Goal: Task Accomplishment & Management: Manage account settings

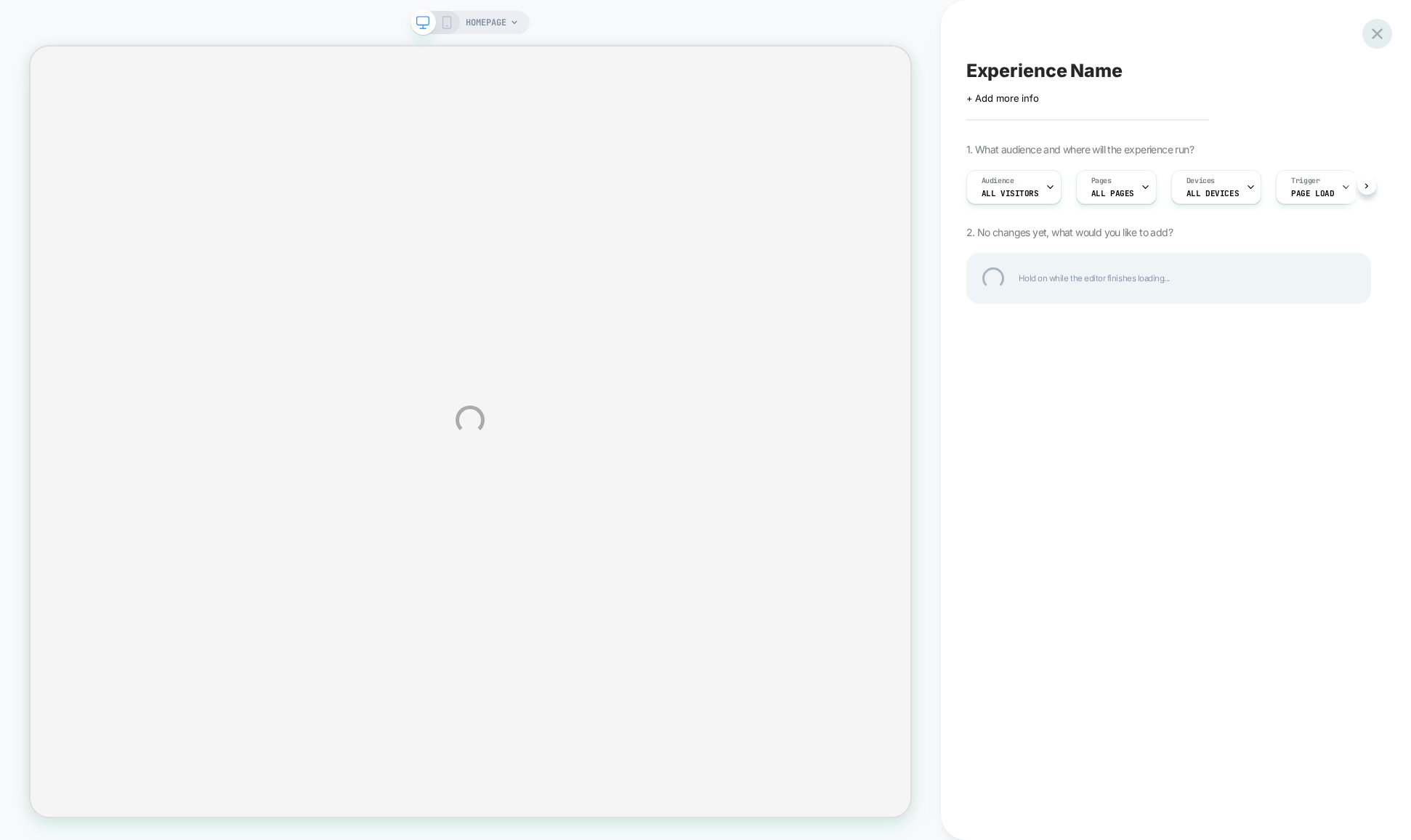
click at [1382, 31] on div at bounding box center [1377, 33] width 29 height 29
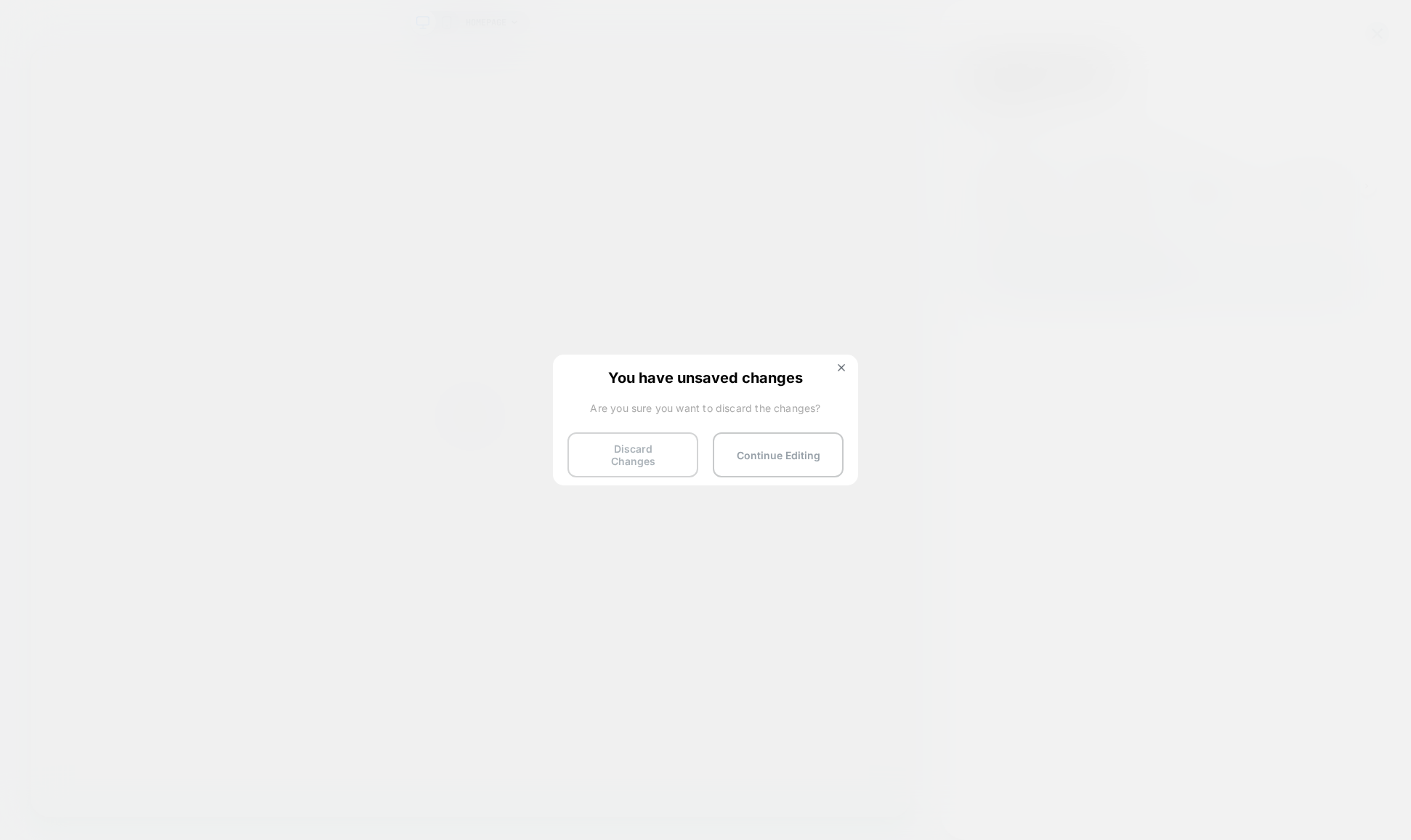
click at [660, 441] on button "Discard Changes" at bounding box center [632, 455] width 131 height 45
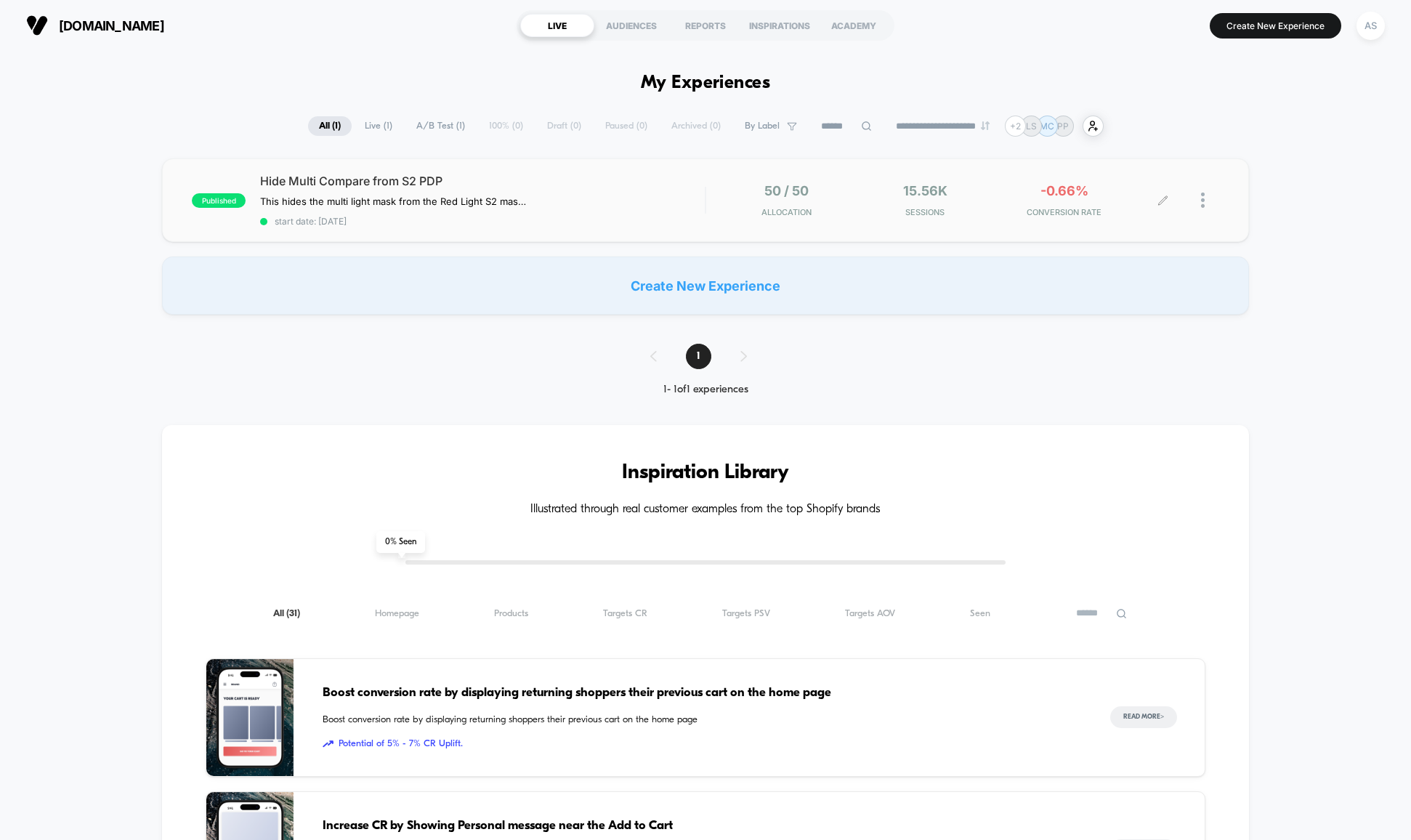
click at [1206, 198] on div at bounding box center [1210, 200] width 18 height 34
click at [1114, 181] on div "Pause" at bounding box center [1128, 183] width 131 height 33
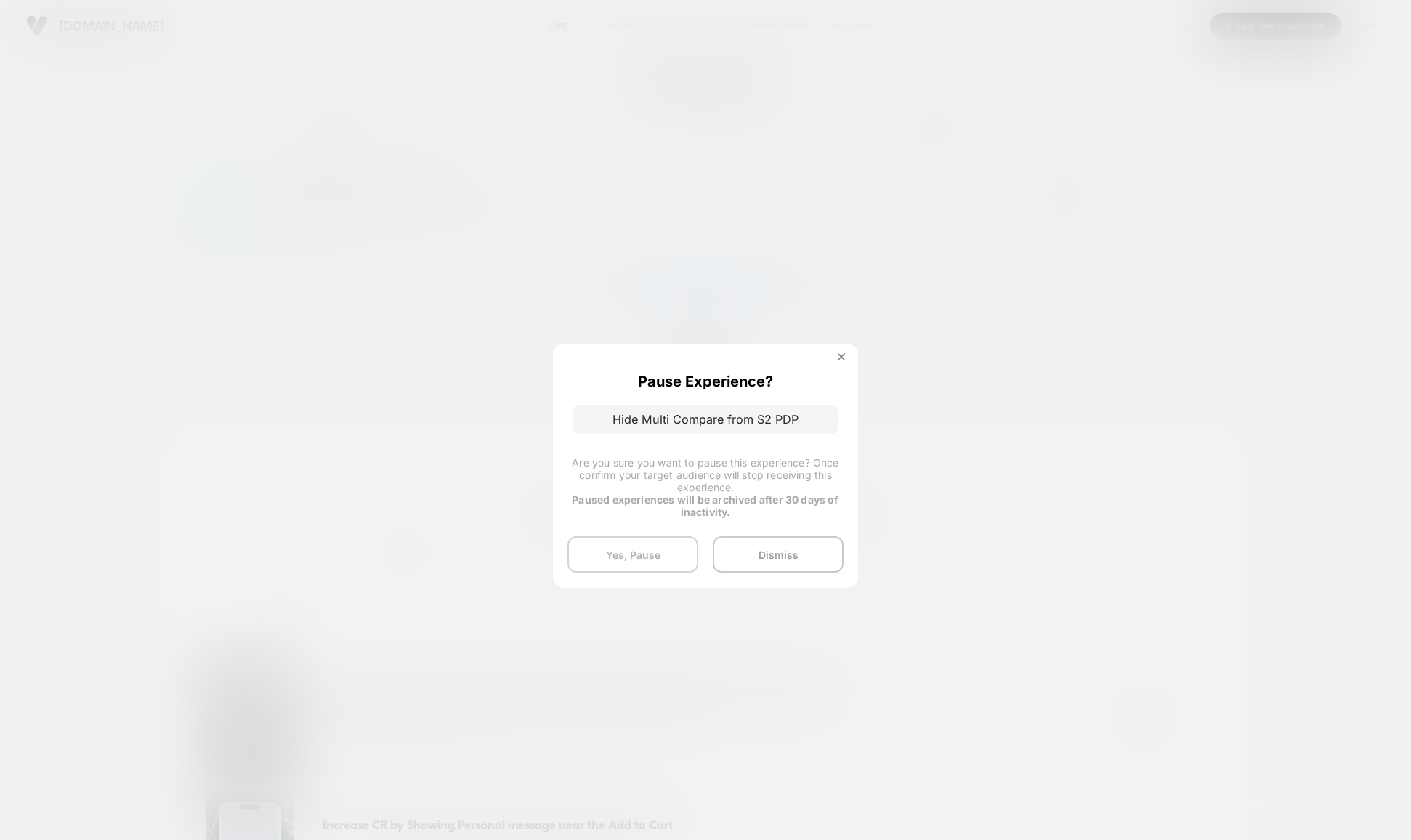
click at [648, 551] on button "Yes, Pause" at bounding box center [632, 554] width 131 height 37
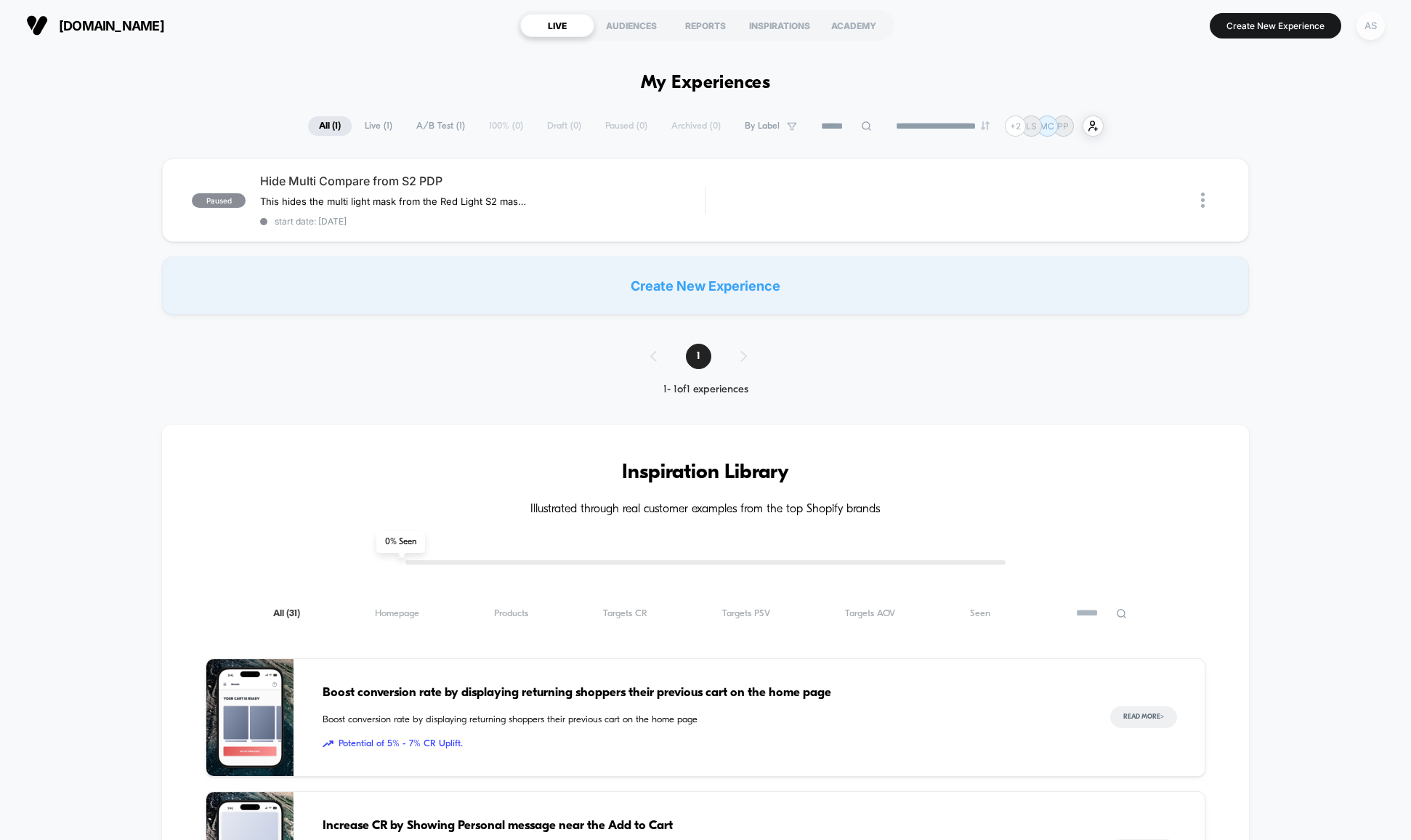
click at [1378, 33] on div "AS" at bounding box center [1371, 26] width 29 height 29
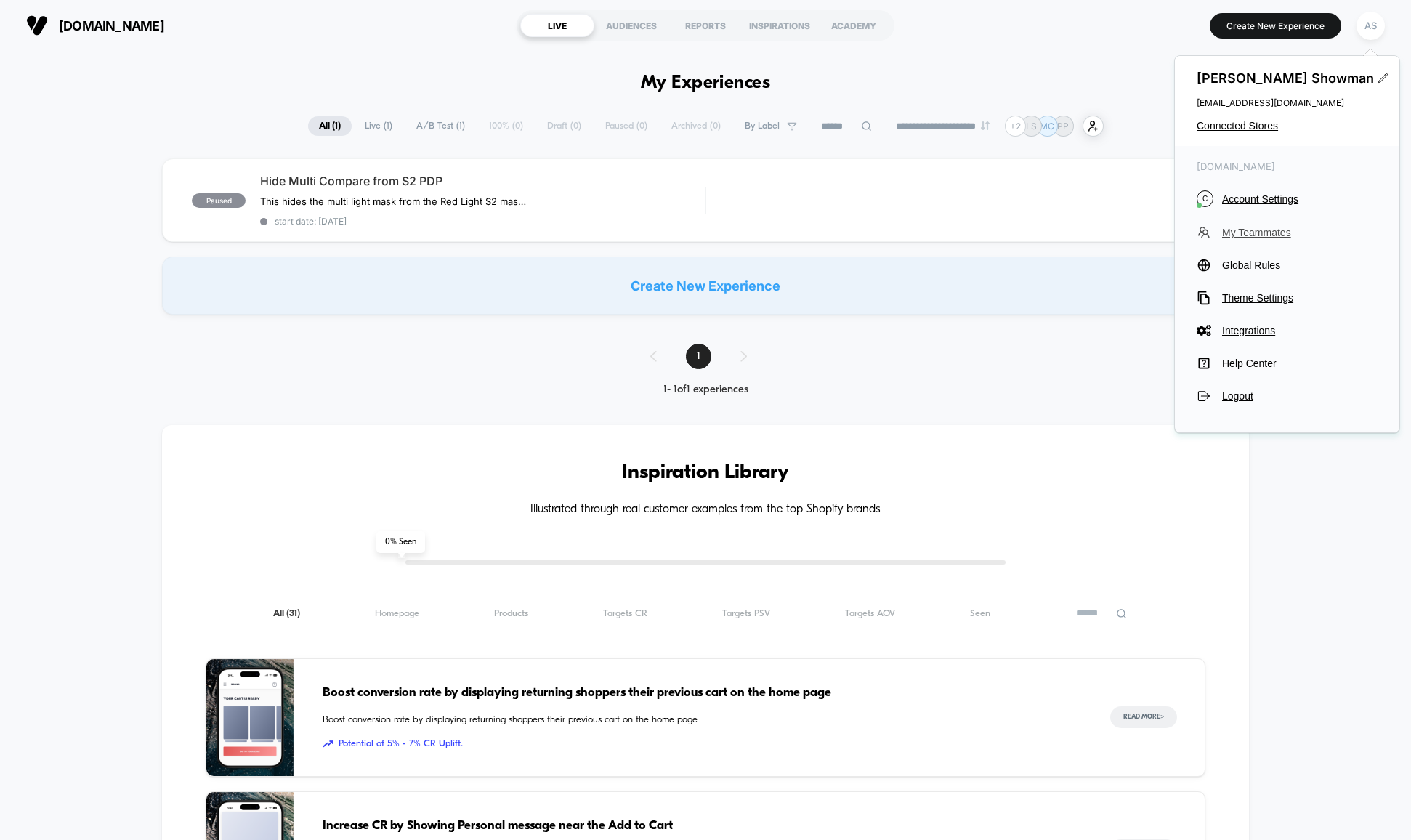
click at [1258, 232] on span "My Teammates" at bounding box center [1300, 232] width 155 height 12
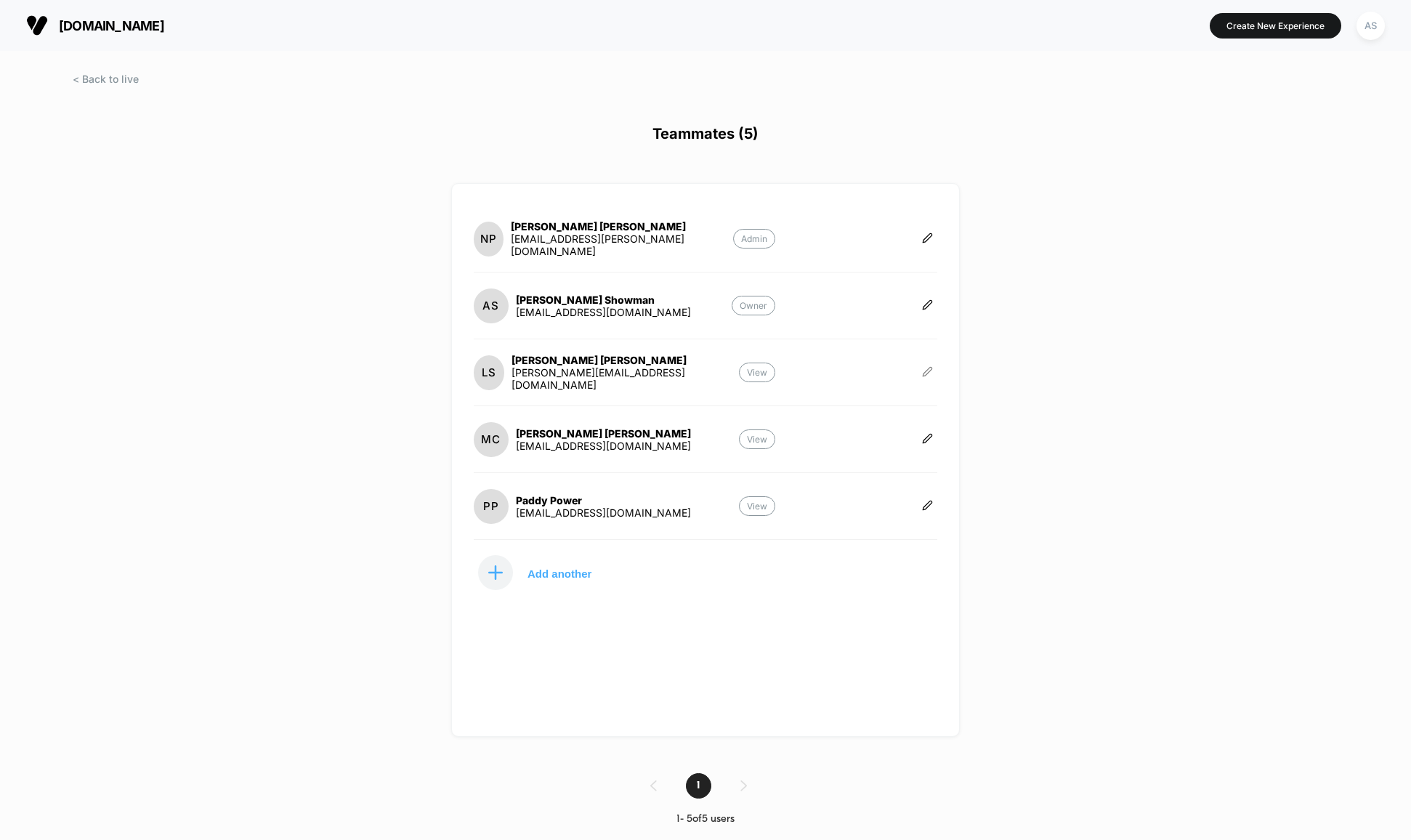
click at [931, 373] on icon at bounding box center [928, 372] width 11 height 11
click at [990, 355] on button "Edit Role" at bounding box center [999, 354] width 94 height 33
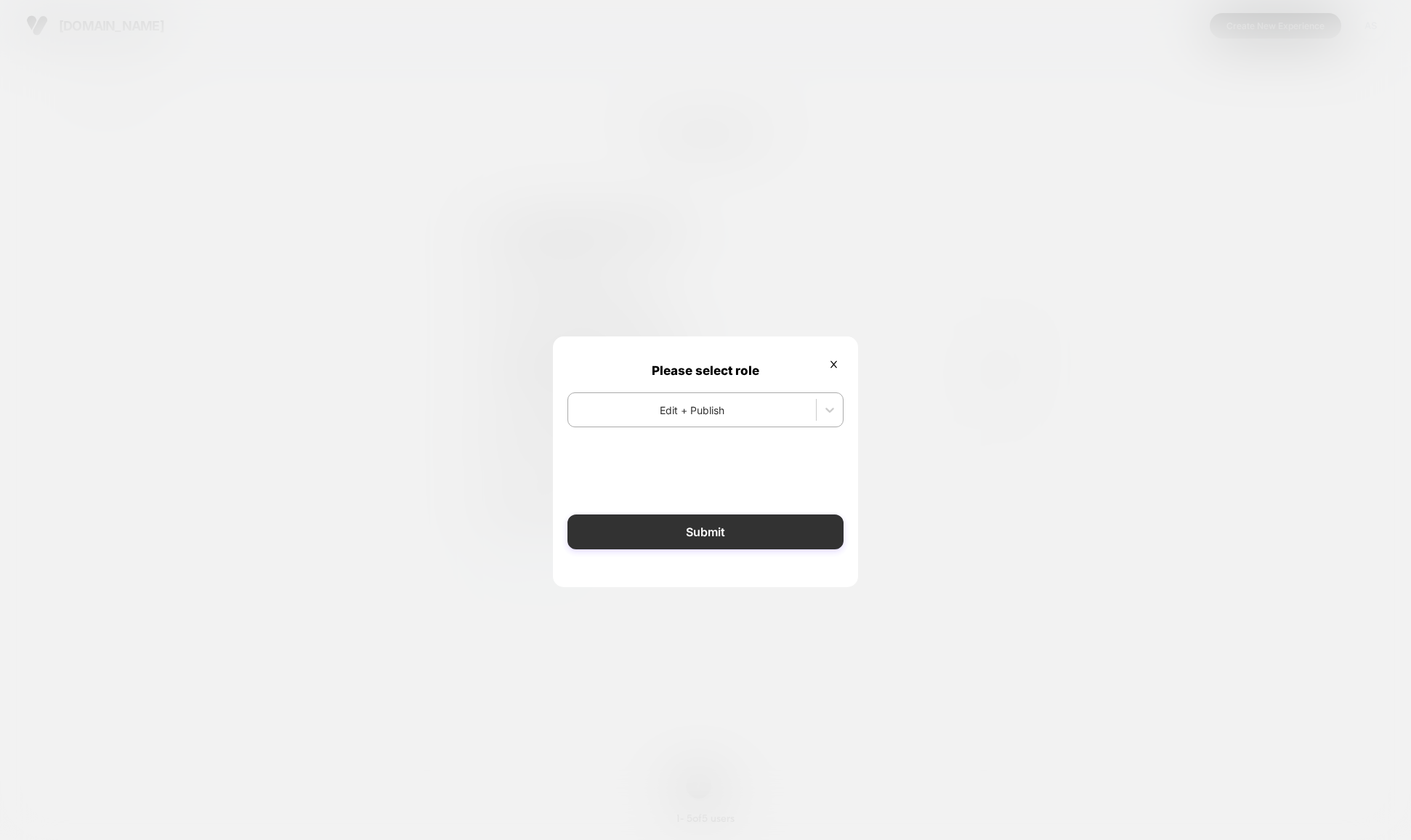
click at [722, 543] on button "Submit" at bounding box center [706, 531] width 276 height 35
